Goal: Browse casually

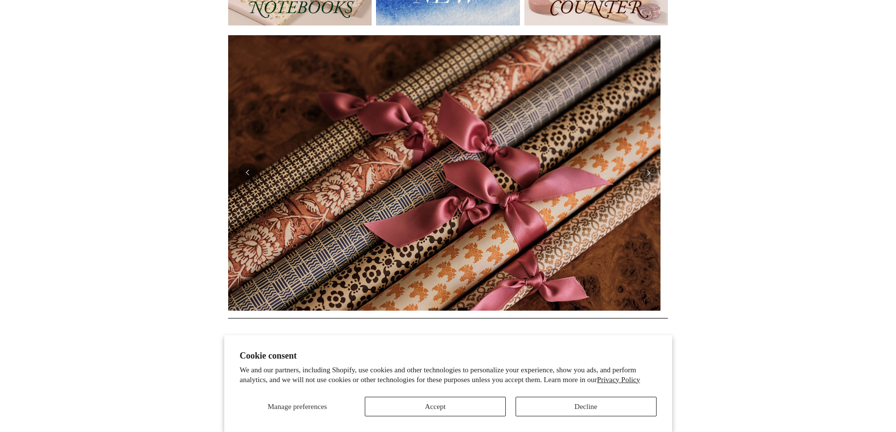
scroll to position [196, 0]
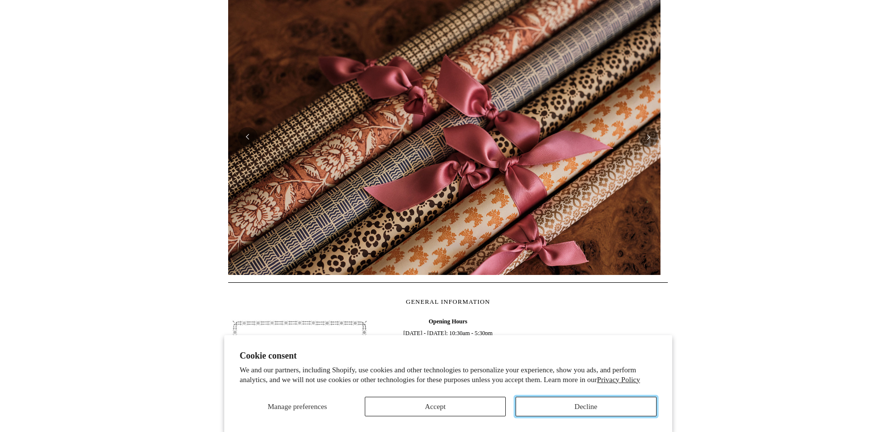
click at [550, 407] on button "Decline" at bounding box center [586, 407] width 141 height 20
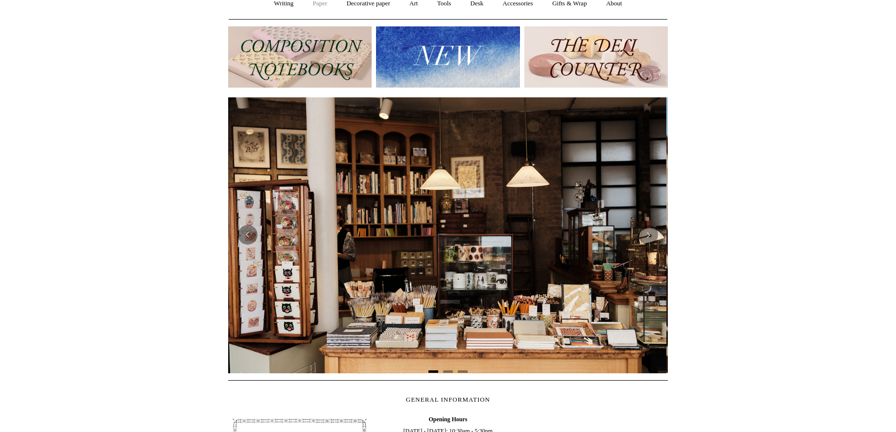
scroll to position [0, 0]
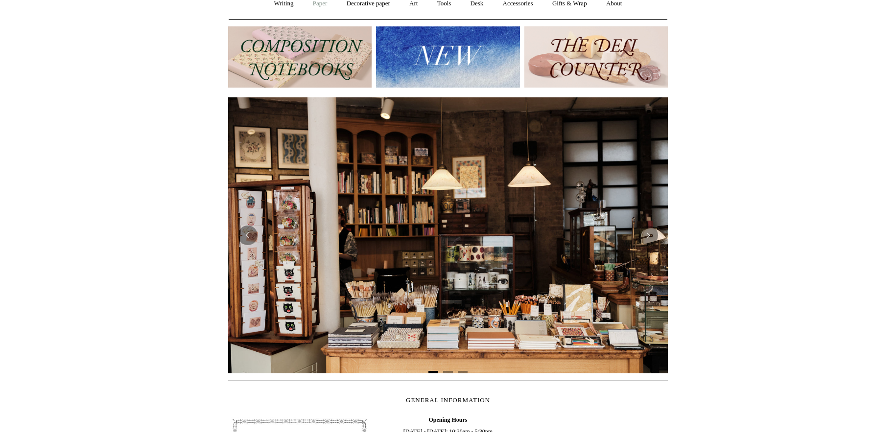
click at [316, 4] on link "Paper +" at bounding box center [320, 4] width 32 height 26
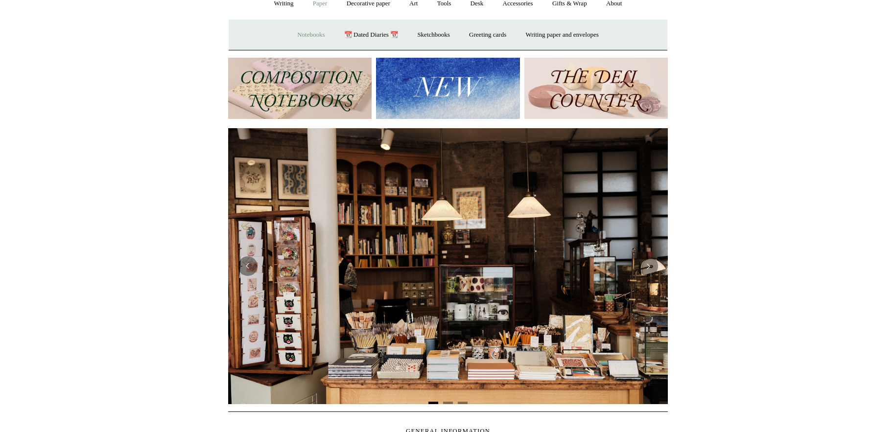
click at [308, 37] on link "Notebooks +" at bounding box center [310, 35] width 45 height 26
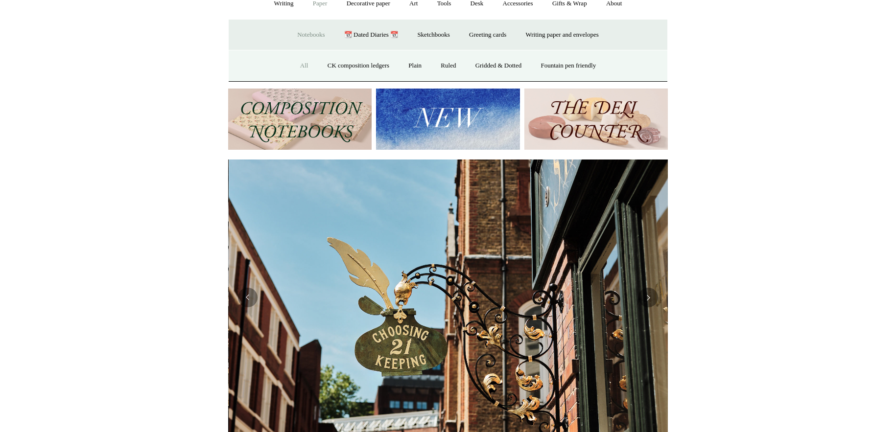
scroll to position [0, 440]
click at [300, 65] on link "All" at bounding box center [304, 66] width 26 height 26
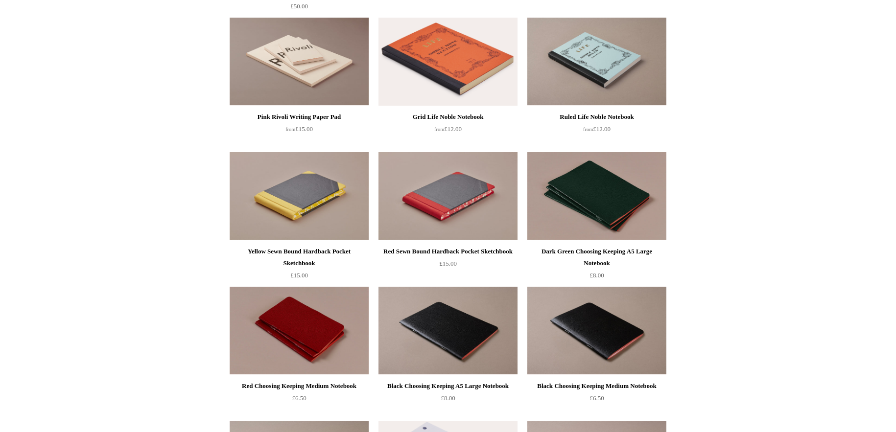
scroll to position [1861, 0]
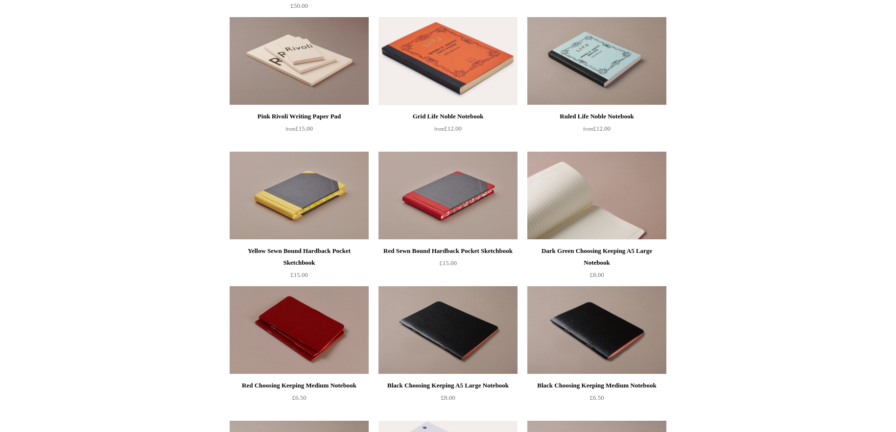
click at [597, 224] on img at bounding box center [596, 196] width 139 height 88
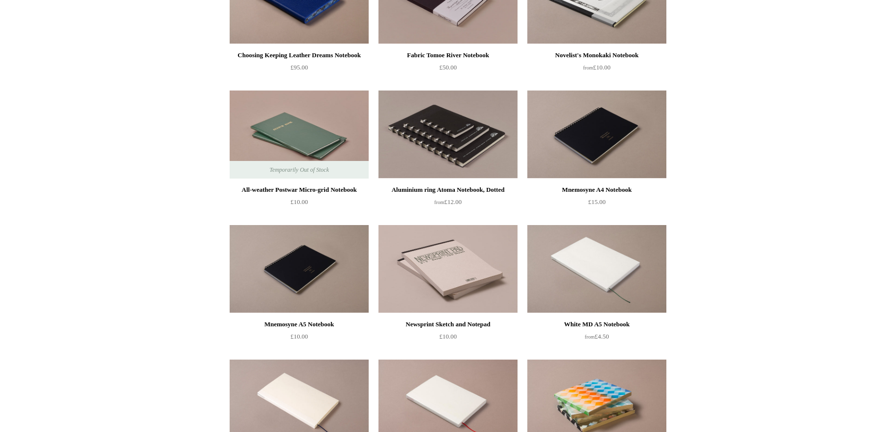
scroll to position [2694, 0]
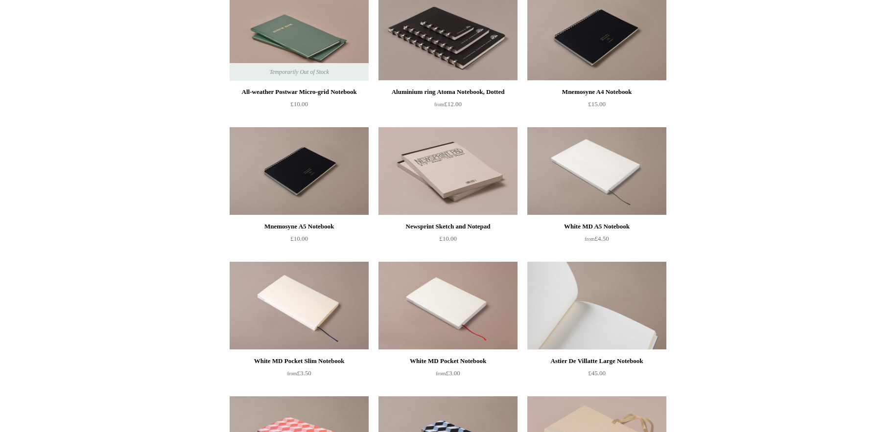
click at [602, 318] on img at bounding box center [596, 306] width 139 height 88
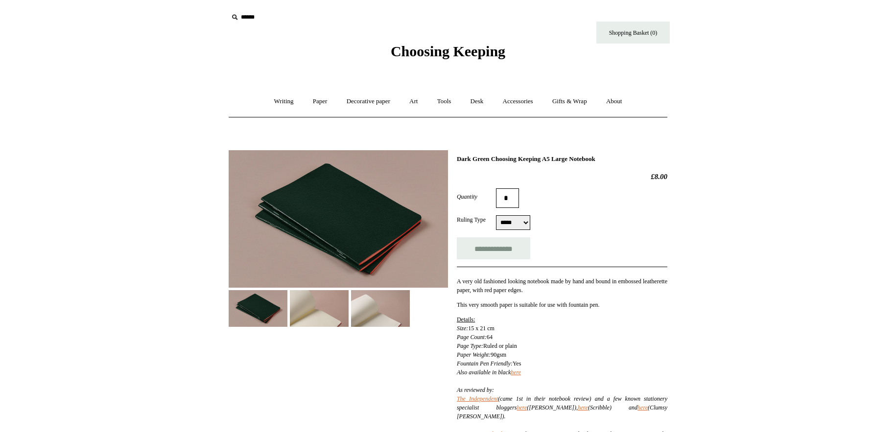
click at [328, 314] on img at bounding box center [319, 308] width 59 height 37
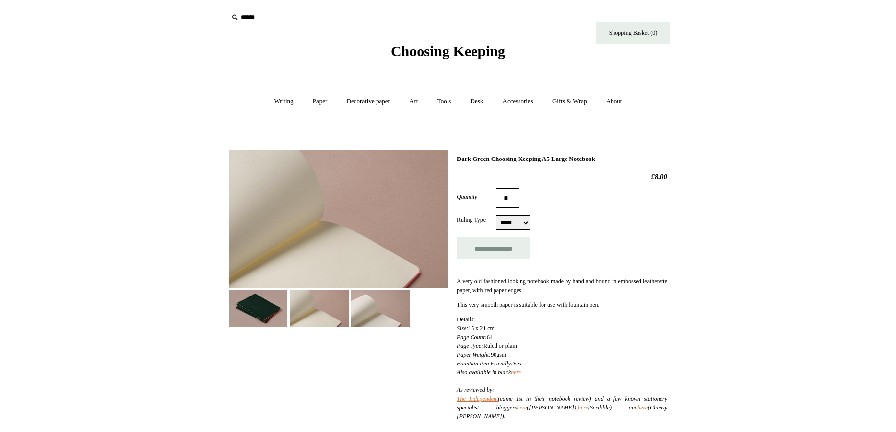
click at [378, 317] on img at bounding box center [380, 308] width 59 height 37
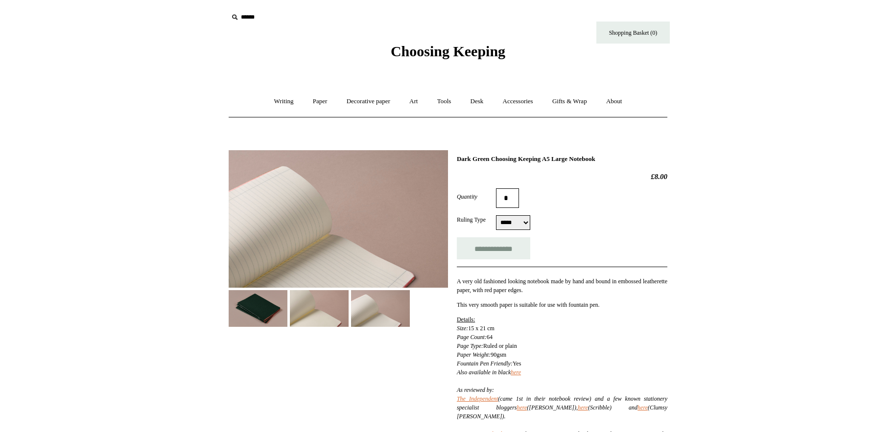
click at [325, 314] on img at bounding box center [319, 308] width 59 height 37
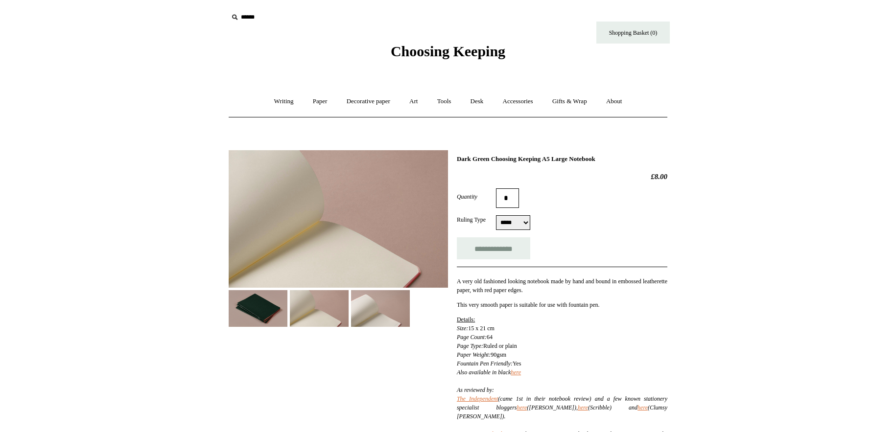
click at [268, 312] on img at bounding box center [258, 308] width 59 height 37
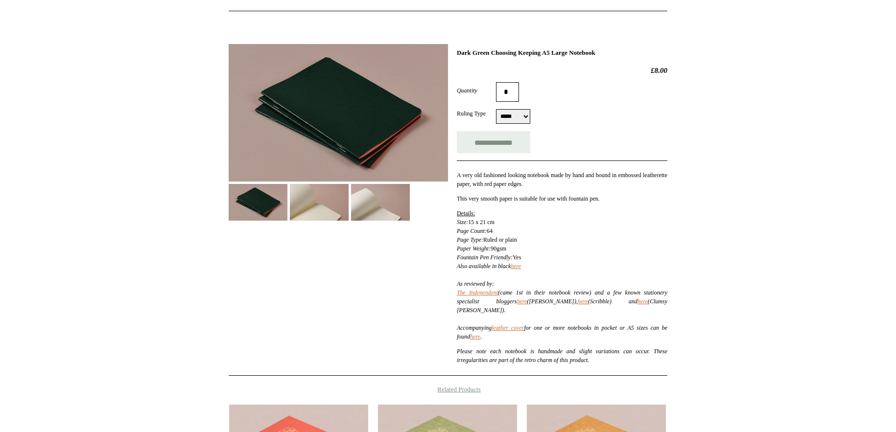
scroll to position [98, 0]
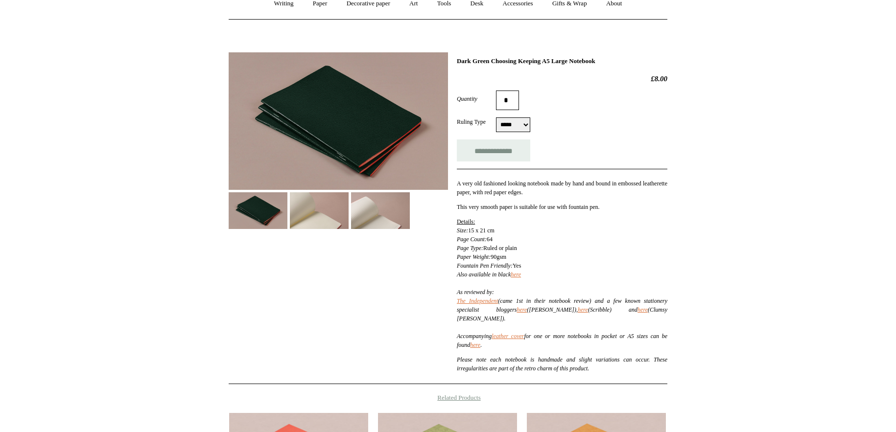
click at [289, 314] on div "**********" at bounding box center [448, 215] width 439 height 340
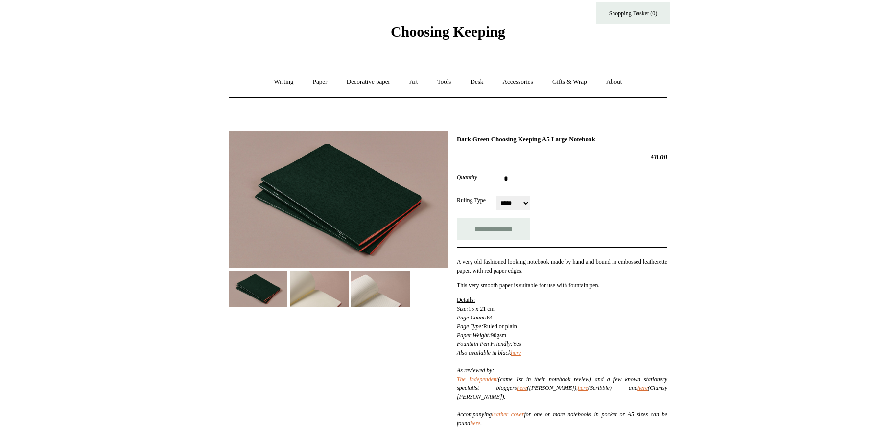
scroll to position [0, 0]
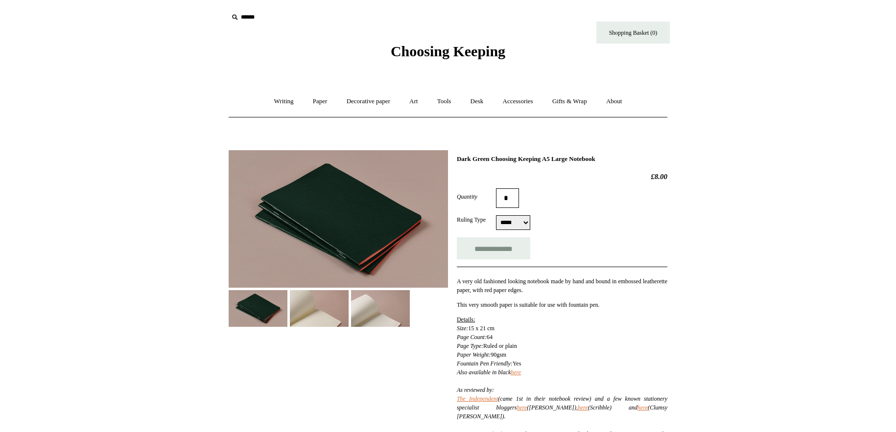
click at [525, 223] on select "***** *****" at bounding box center [513, 222] width 34 height 15
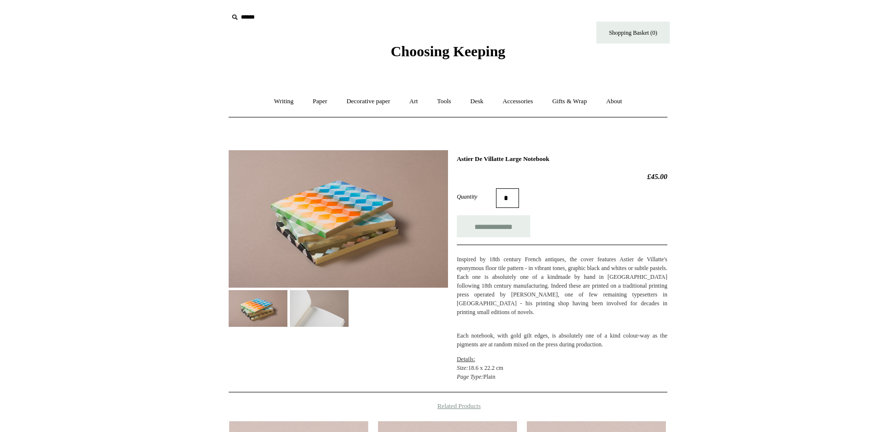
click at [337, 311] on img at bounding box center [319, 308] width 59 height 37
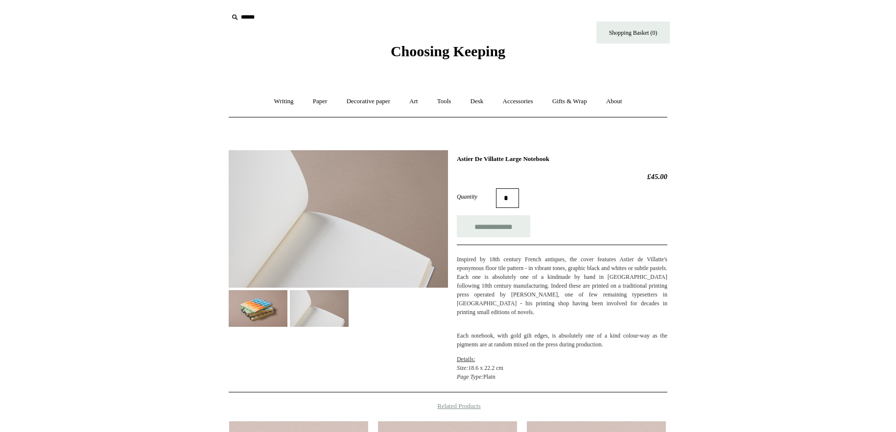
click at [255, 316] on img at bounding box center [258, 308] width 59 height 37
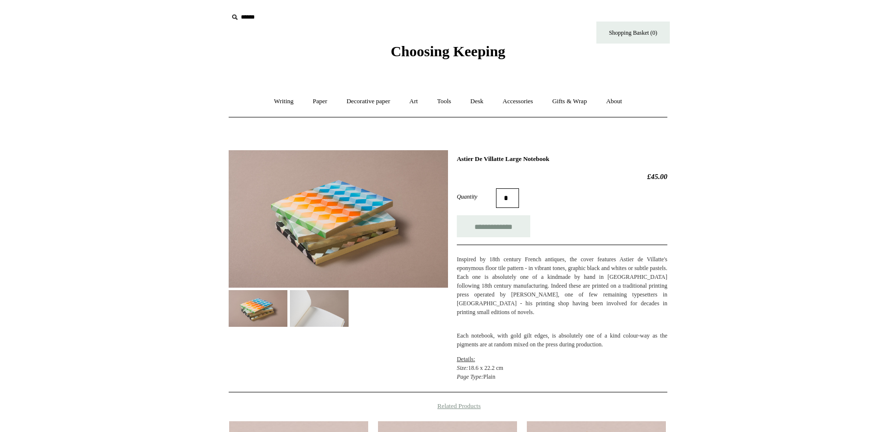
click at [429, 47] on span "Choosing Keeping" at bounding box center [448, 51] width 115 height 16
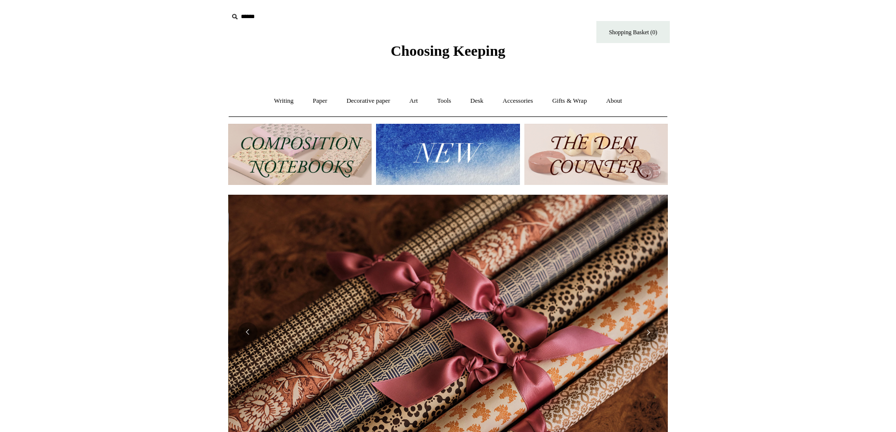
scroll to position [0, 880]
click at [443, 101] on link "Tools +" at bounding box center [445, 101] width 32 height 26
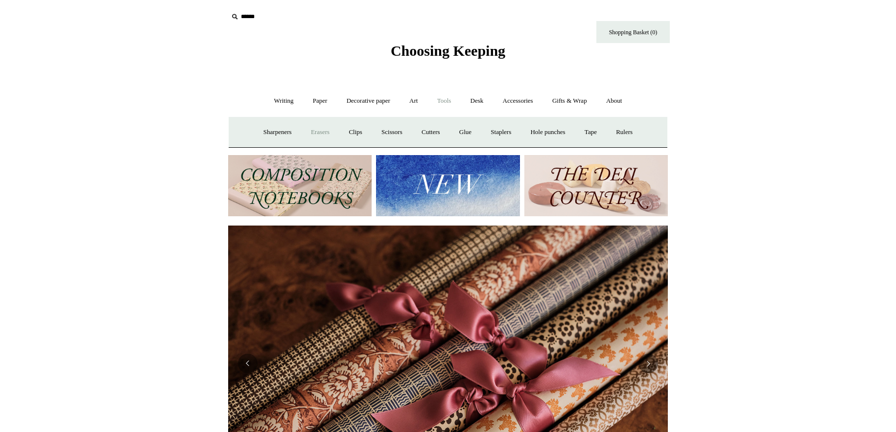
click at [311, 137] on link "Erasers" at bounding box center [320, 132] width 36 height 26
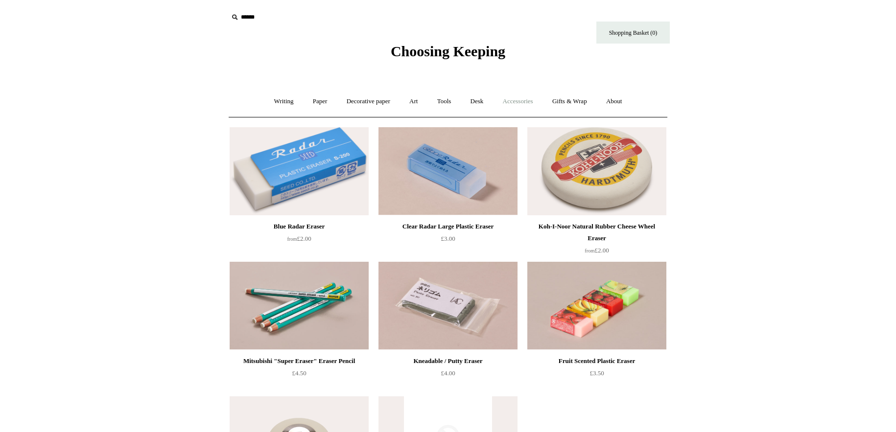
click at [525, 99] on link "Accessories +" at bounding box center [518, 102] width 48 height 26
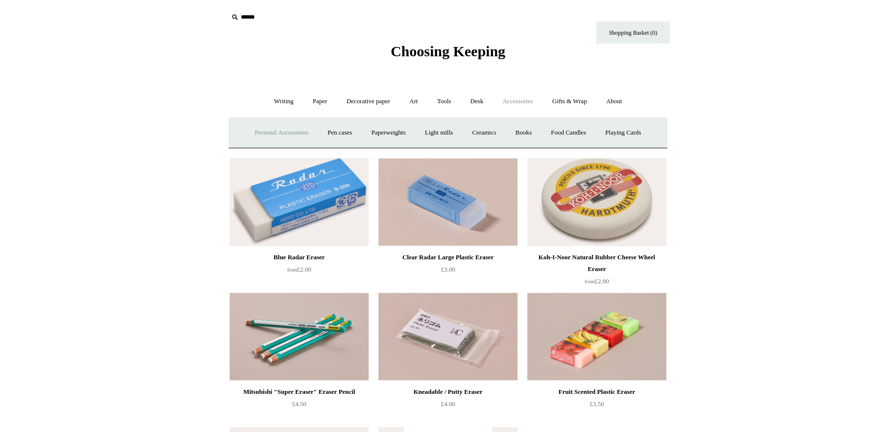
click at [284, 133] on link "Personal Accessories +" at bounding box center [281, 133] width 71 height 26
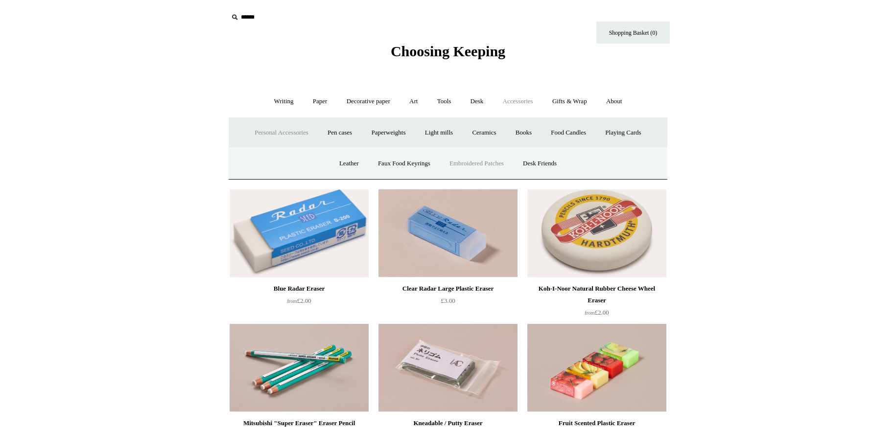
click at [463, 165] on link "Embroidered Patches" at bounding box center [477, 164] width 72 height 26
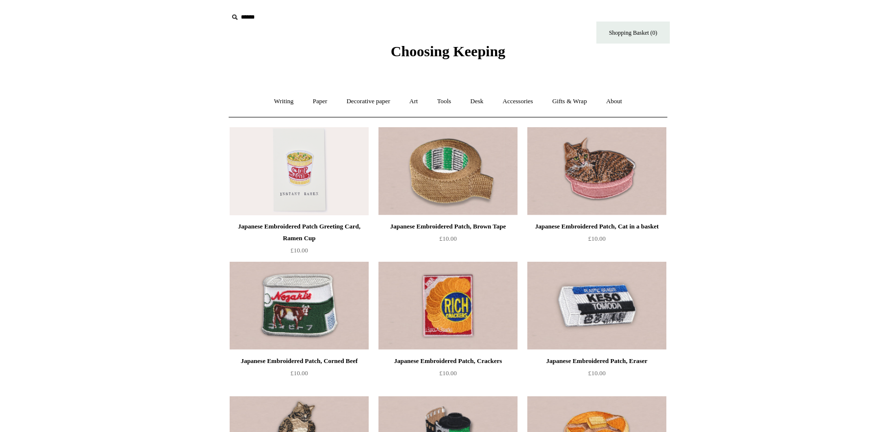
click at [584, 174] on img at bounding box center [596, 171] width 139 height 88
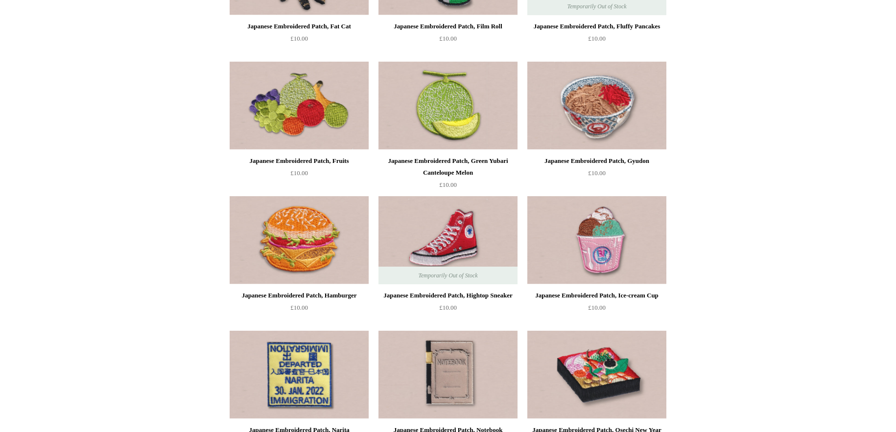
scroll to position [392, 0]
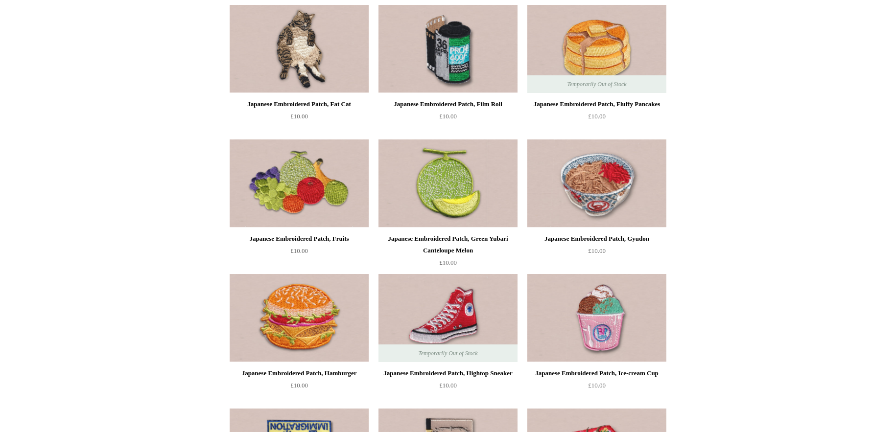
click at [608, 184] on img at bounding box center [596, 184] width 139 height 88
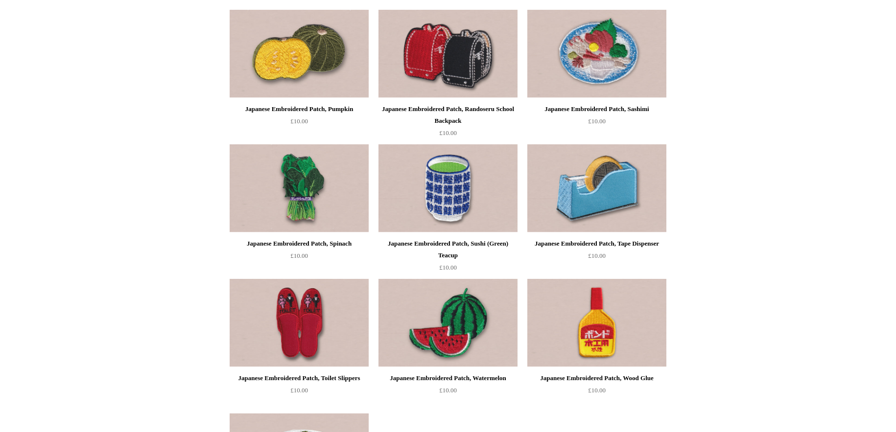
scroll to position [1077, 0]
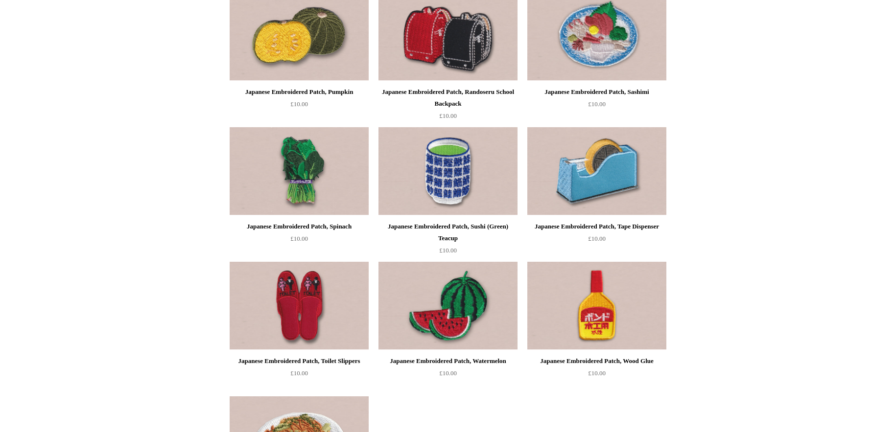
click at [316, 316] on img at bounding box center [299, 306] width 139 height 88
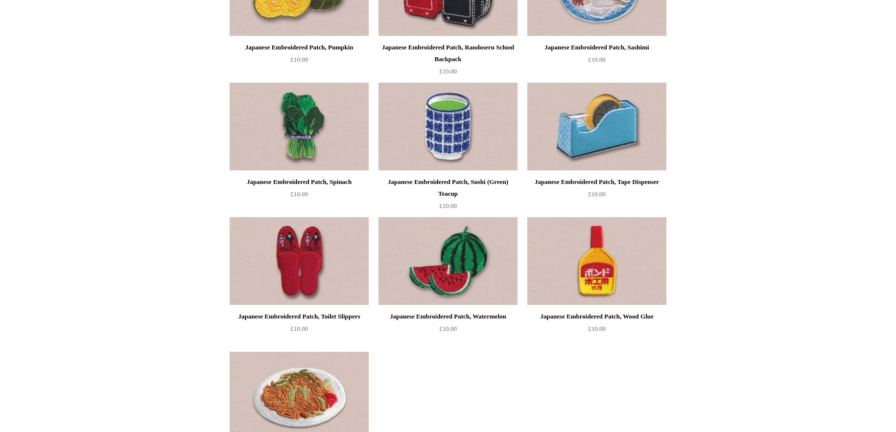
scroll to position [1175, 0]
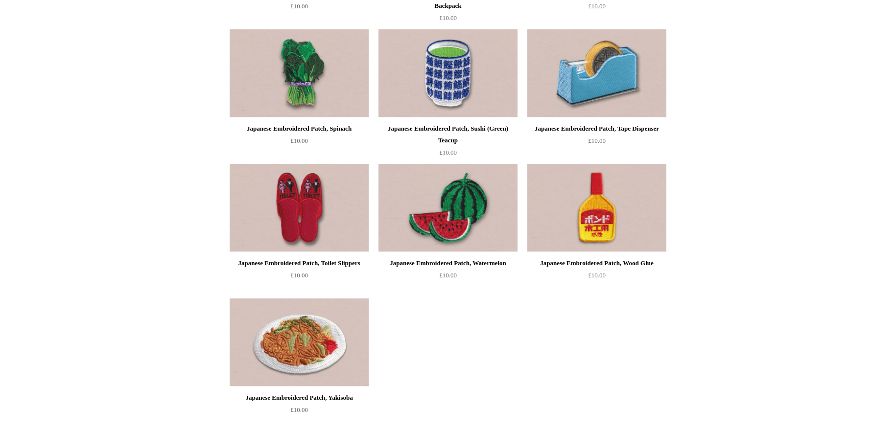
click at [323, 358] on img at bounding box center [299, 343] width 139 height 88
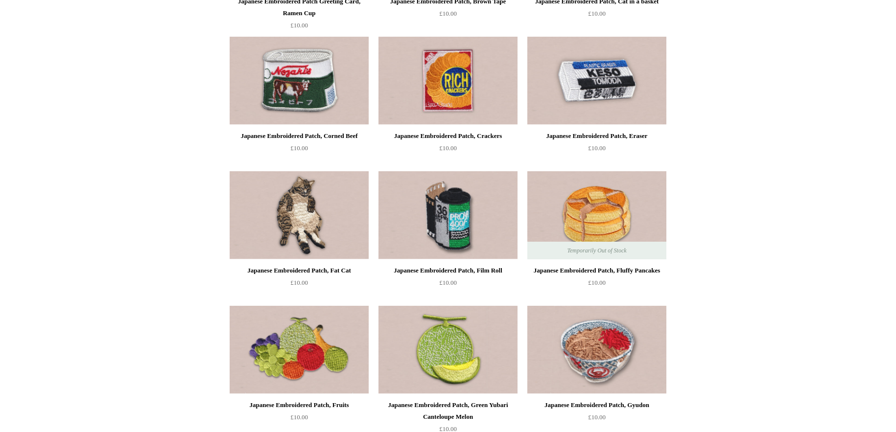
scroll to position [196, 0]
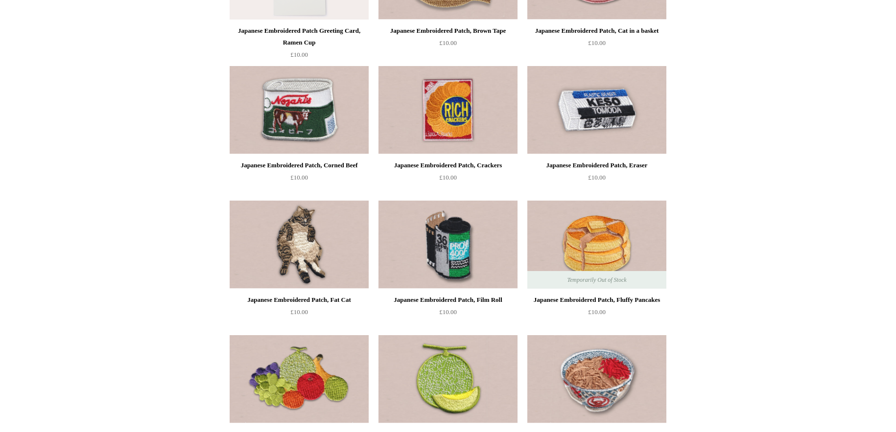
click at [612, 118] on img at bounding box center [596, 110] width 139 height 88
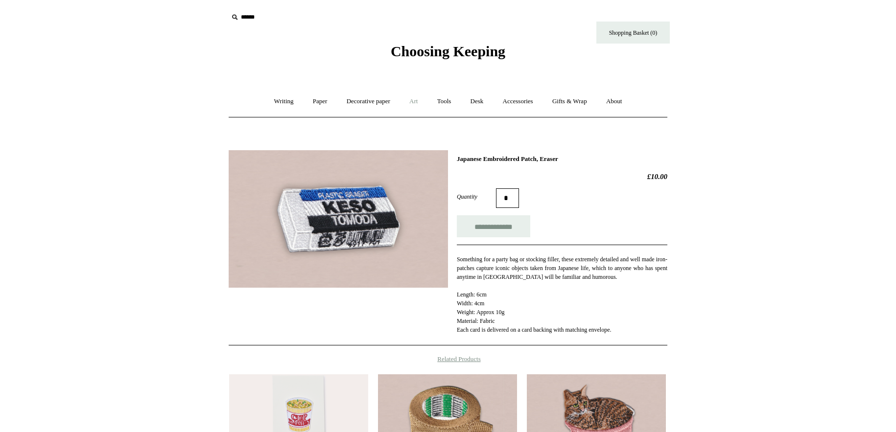
click at [415, 102] on link "Art +" at bounding box center [414, 102] width 26 height 26
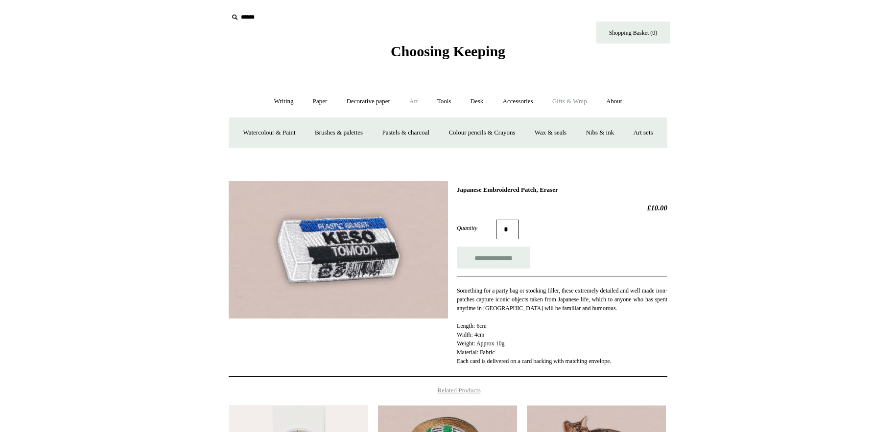
click at [588, 101] on link "Gifts & Wrap +" at bounding box center [570, 102] width 52 height 26
click at [582, 99] on link "Gifts & Wrap -" at bounding box center [570, 102] width 52 height 26
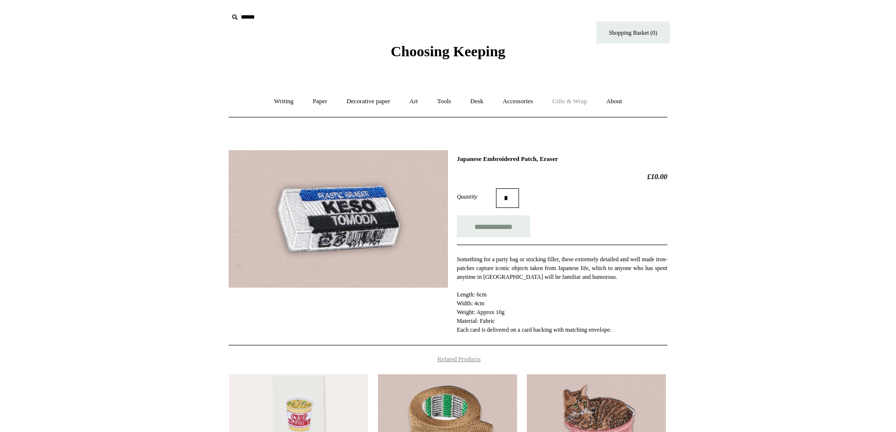
click at [585, 100] on link "Gifts & Wrap +" at bounding box center [570, 102] width 52 height 26
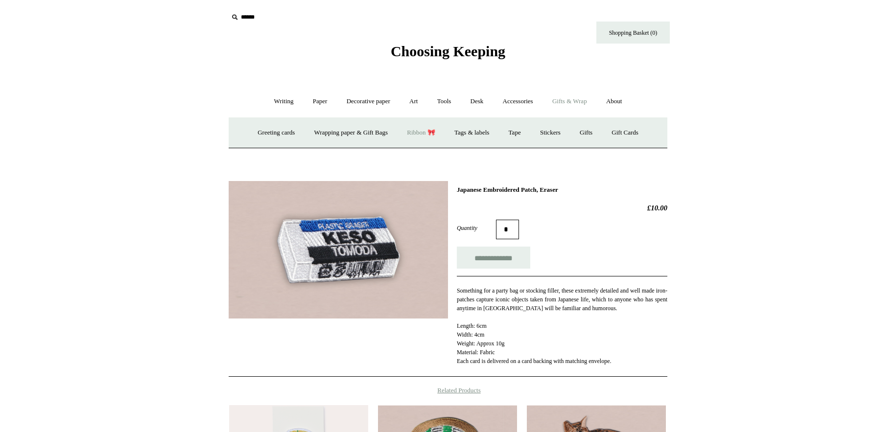
click at [416, 131] on link "Ribbon 🎀" at bounding box center [421, 133] width 46 height 26
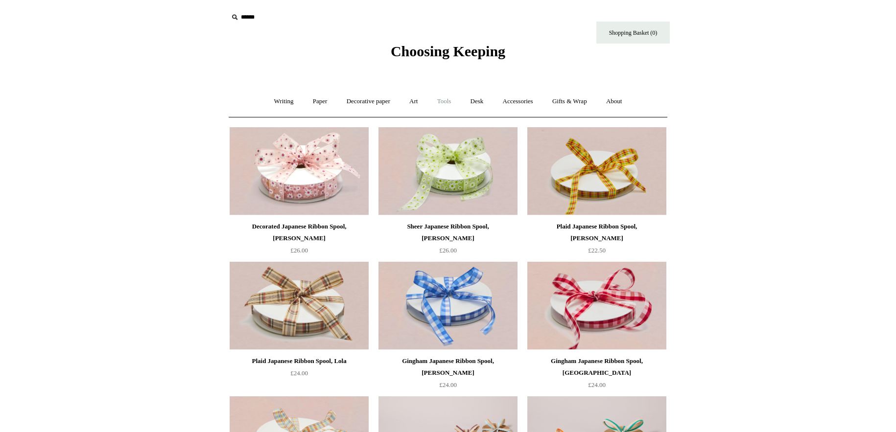
click at [443, 98] on link "Tools +" at bounding box center [445, 102] width 32 height 26
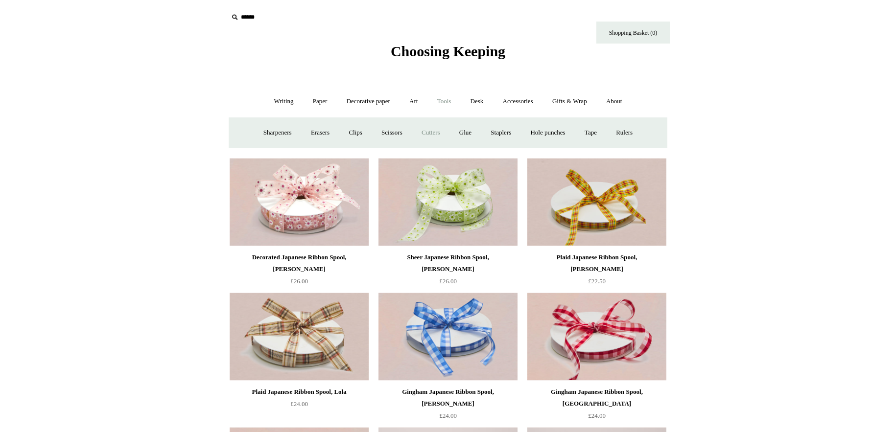
click at [429, 130] on link "Cutters" at bounding box center [431, 133] width 36 height 26
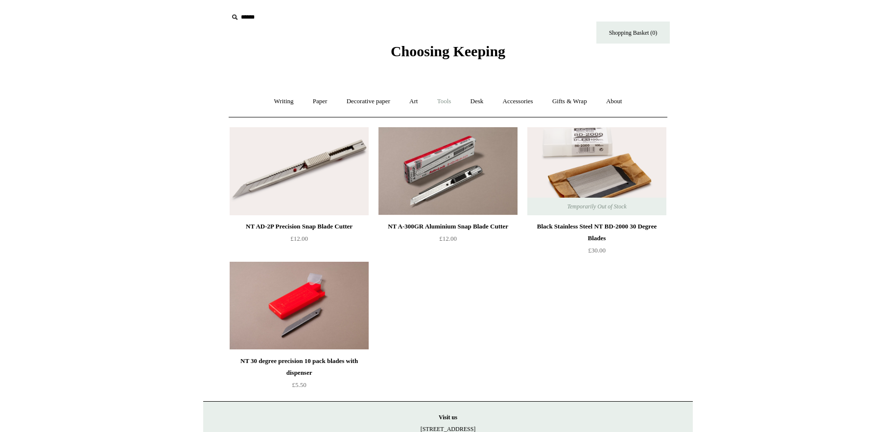
click at [447, 101] on link "Tools +" at bounding box center [445, 102] width 32 height 26
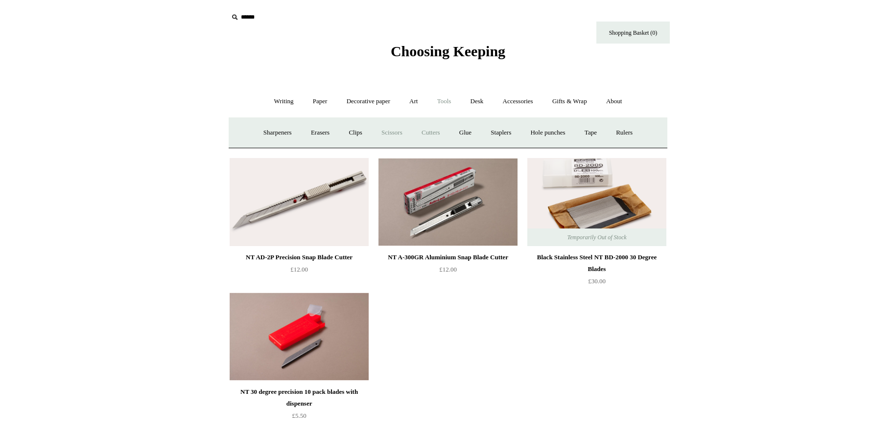
click at [397, 131] on link "Scissors" at bounding box center [392, 133] width 39 height 26
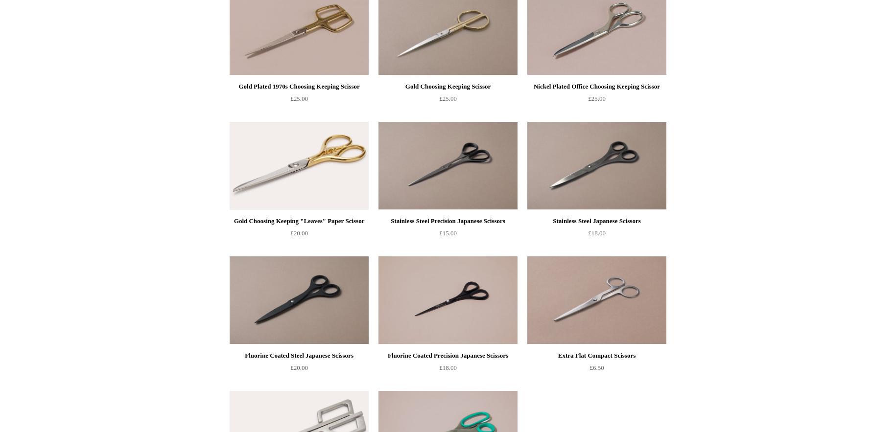
scroll to position [294, 0]
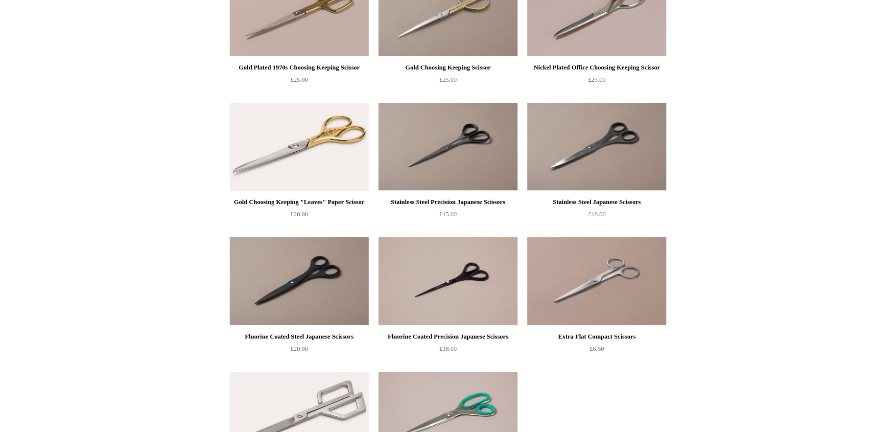
click at [603, 299] on img at bounding box center [596, 282] width 139 height 88
